Goal: Navigation & Orientation: Find specific page/section

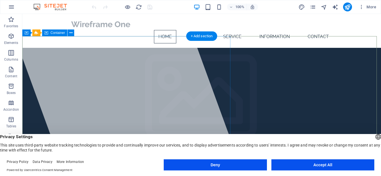
click at [74, 64] on div at bounding box center [123, 91] width 234 height 154
click at [132, 51] on div at bounding box center [123, 91] width 234 height 154
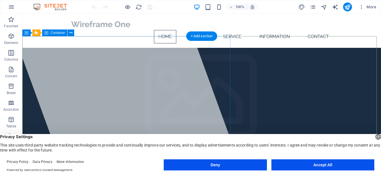
drag, startPoint x: 170, startPoint y: 57, endPoint x: 165, endPoint y: 53, distance: 6.8
click at [165, 53] on div at bounding box center [123, 91] width 234 height 154
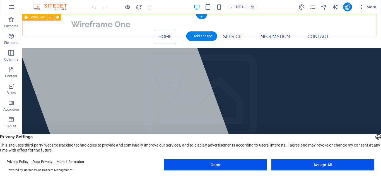
click at [359, 30] on div "Home About Service Information Contact" at bounding box center [201, 31] width 358 height 34
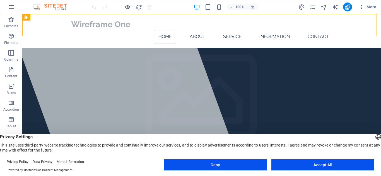
click at [328, 134] on header "English Deutsch Privacy Settings This site uses third-party website tracking te…" at bounding box center [190, 143] width 381 height 19
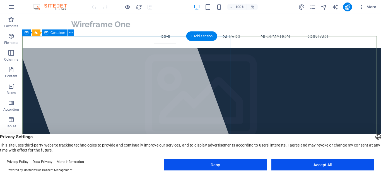
click at [147, 63] on div at bounding box center [123, 91] width 234 height 154
